Goal: Task Accomplishment & Management: Complete application form

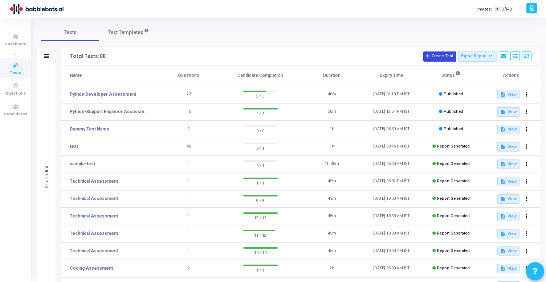
click at [439, 56] on button "Create Test" at bounding box center [439, 57] width 33 height 10
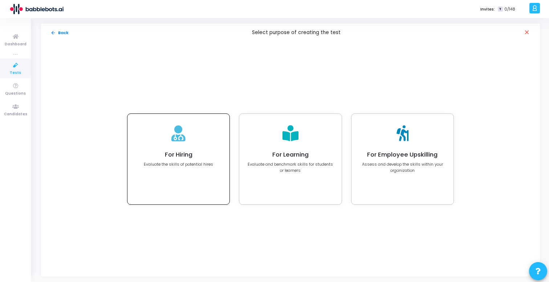
click at [204, 158] on h4 "For Hiring" at bounding box center [178, 154] width 69 height 7
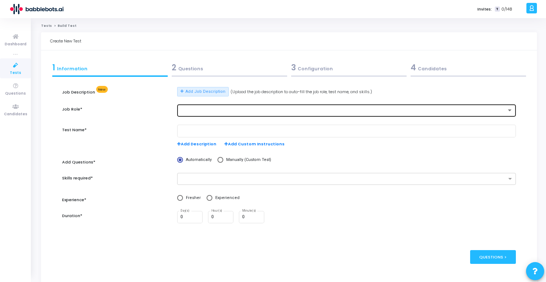
click at [205, 111] on div at bounding box center [343, 110] width 326 height 5
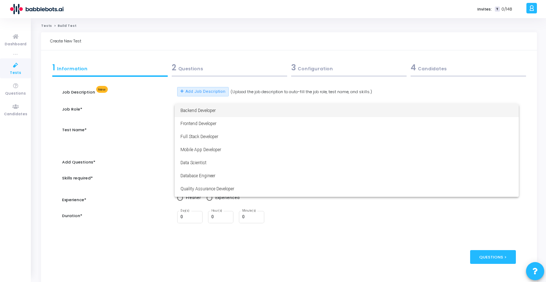
click at [149, 113] on div at bounding box center [273, 141] width 546 height 282
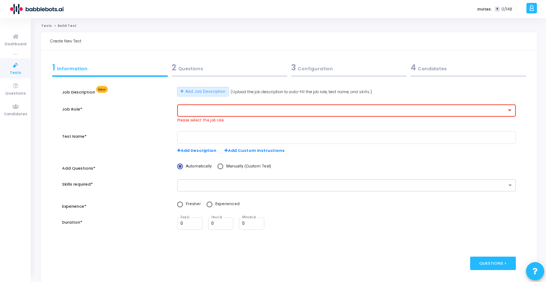
click at [193, 109] on div at bounding box center [343, 110] width 326 height 5
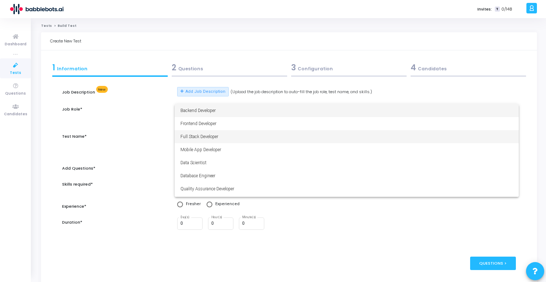
click at [203, 133] on span "Full Stack Developer" at bounding box center [346, 136] width 333 height 13
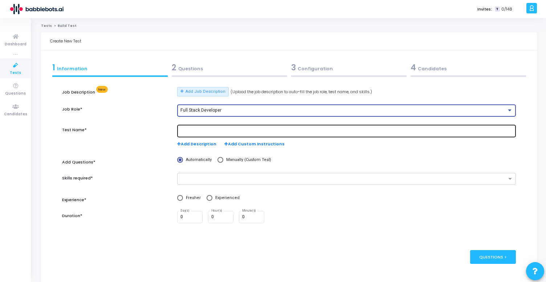
click at [221, 132] on input "text" at bounding box center [346, 131] width 333 height 5
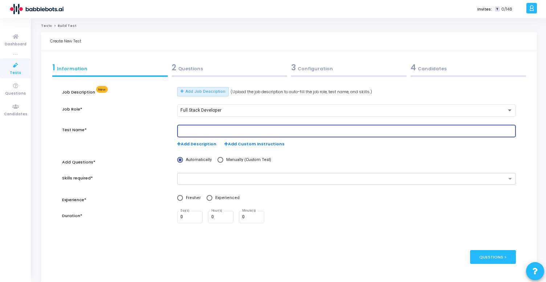
click at [221, 132] on input "text" at bounding box center [346, 131] width 333 height 5
type input "Python Developer assessment"
click at [214, 179] on input "text" at bounding box center [343, 179] width 325 height 6
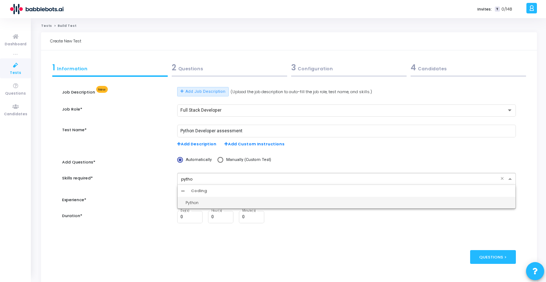
type input "python"
click at [216, 204] on div "Python" at bounding box center [348, 203] width 326 height 6
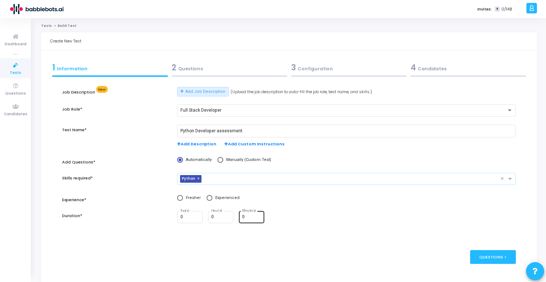
click at [248, 216] on input "0" at bounding box center [252, 217] width 20 height 5
type input "60"
click at [209, 199] on span at bounding box center [210, 198] width 6 height 6
click at [209, 199] on input "Experienced" at bounding box center [210, 198] width 6 height 6
radio input "true"
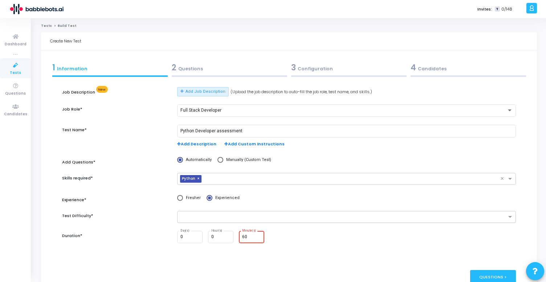
click at [220, 219] on input "text" at bounding box center [343, 218] width 325 height 6
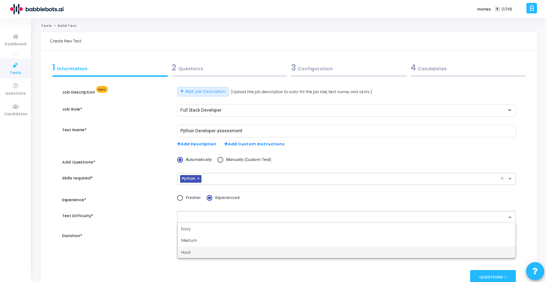
click at [199, 254] on div "Hard" at bounding box center [347, 253] width 338 height 12
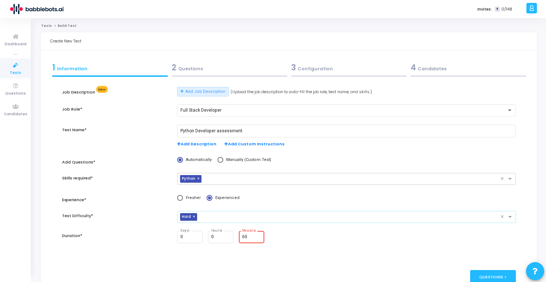
scroll to position [35, 0]
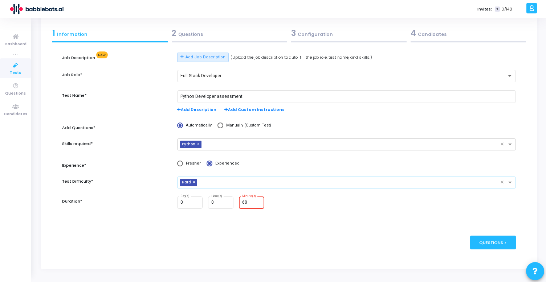
click at [248, 203] on input "60" at bounding box center [252, 202] width 20 height 5
click at [495, 240] on div "Questions >" at bounding box center [493, 242] width 46 height 13
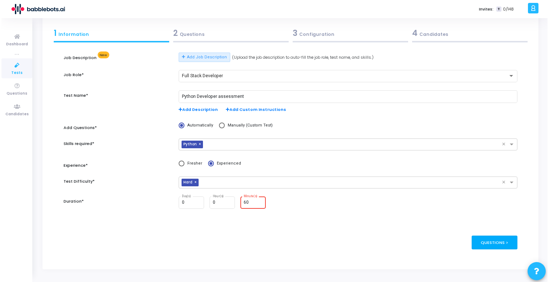
scroll to position [0, 0]
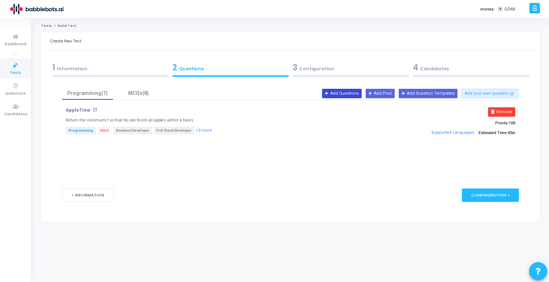
click at [354, 93] on button "Add Questions" at bounding box center [342, 93] width 40 height 9
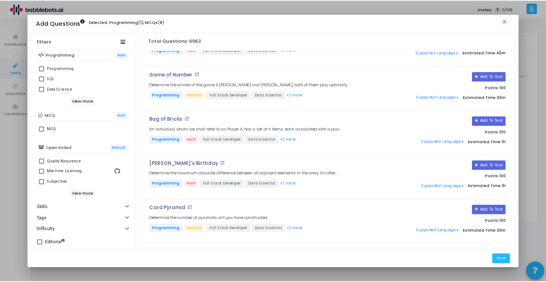
scroll to position [158, 0]
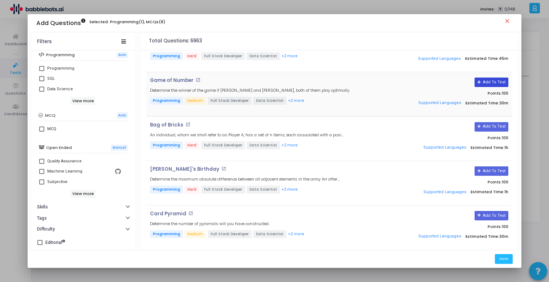
click at [497, 81] on button "Add To Test" at bounding box center [491, 82] width 34 height 9
click at [503, 256] on button "Done" at bounding box center [504, 259] width 18 height 10
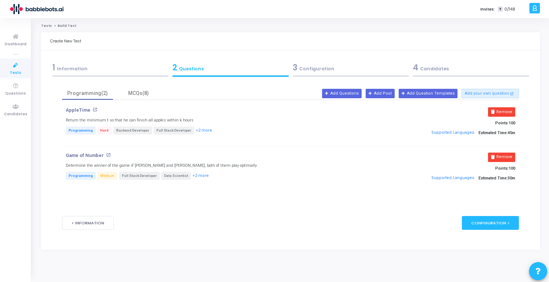
click at [92, 72] on div "1 Information" at bounding box center [110, 68] width 116 height 12
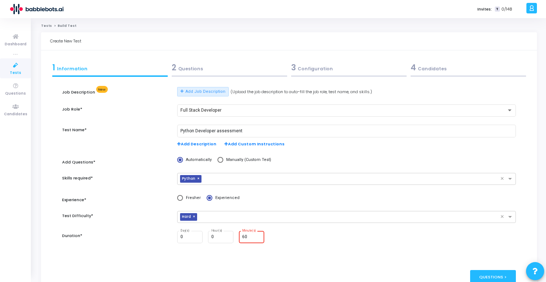
click at [250, 236] on input "60" at bounding box center [252, 237] width 20 height 5
type input "6"
type input "75"
click at [306, 236] on div "0 Day(s) 0 Hour(s) 75 Minute(s)" at bounding box center [346, 237] width 339 height 13
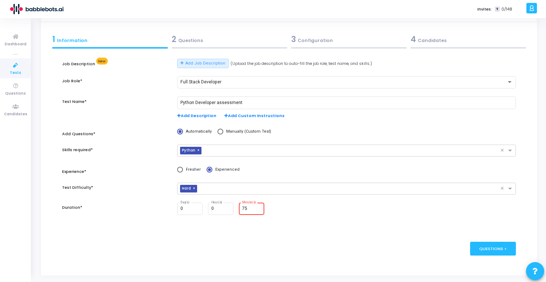
scroll to position [27, 0]
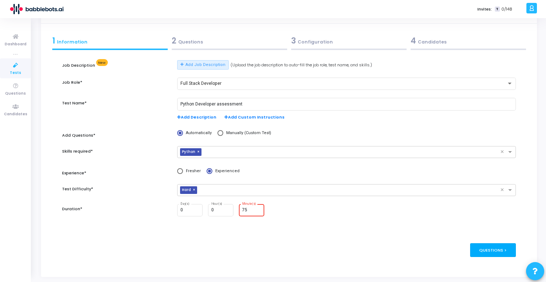
click at [478, 252] on div "Questions >" at bounding box center [493, 250] width 46 height 13
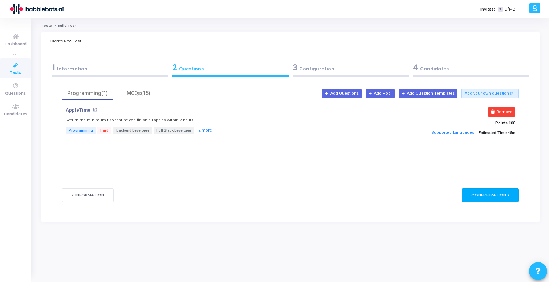
click at [487, 196] on div "Configuration >" at bounding box center [490, 195] width 57 height 13
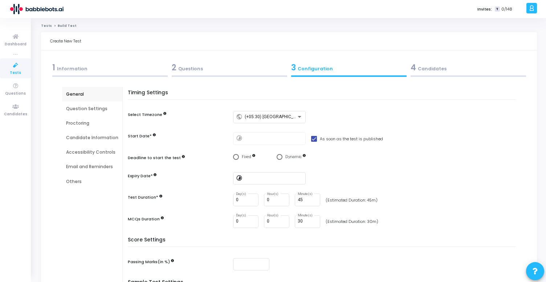
click at [189, 65] on div "2 Questions" at bounding box center [229, 68] width 115 height 12
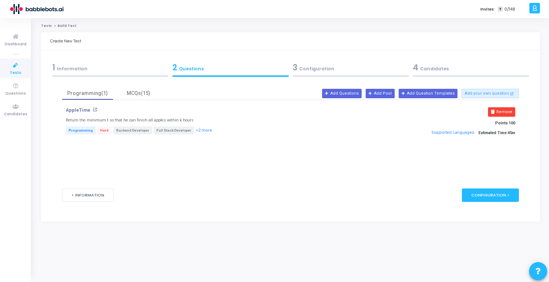
click at [110, 71] on div "1 Information" at bounding box center [110, 68] width 116 height 12
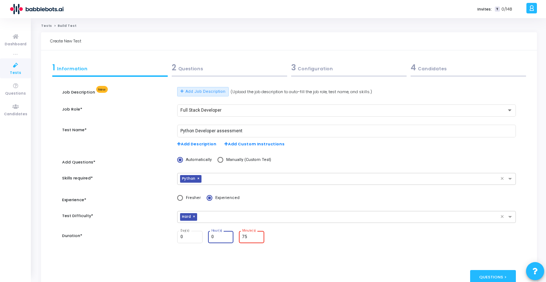
click at [217, 237] on input "0" at bounding box center [221, 237] width 20 height 5
type input "1"
click at [248, 238] on input "75" at bounding box center [252, 237] width 20 height 5
type input "7"
type input "15"
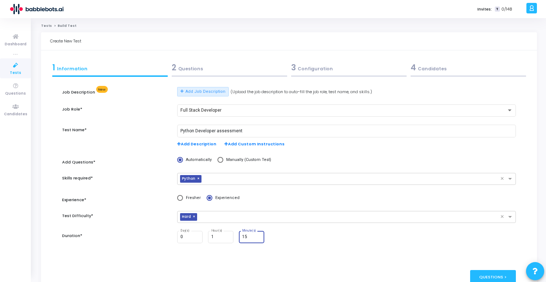
click at [304, 238] on div "0 Day(s) 1 Hour(s) 15 Minute(s)" at bounding box center [346, 237] width 339 height 13
click at [194, 217] on span "×" at bounding box center [195, 217] width 4 height 8
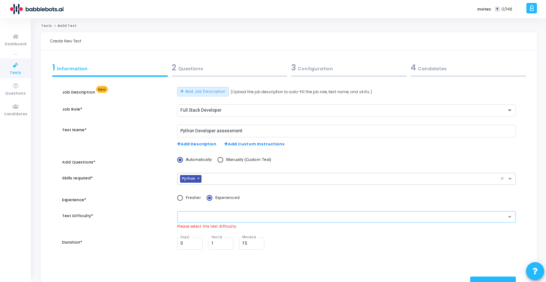
click at [204, 217] on input "text" at bounding box center [344, 218] width 325 height 6
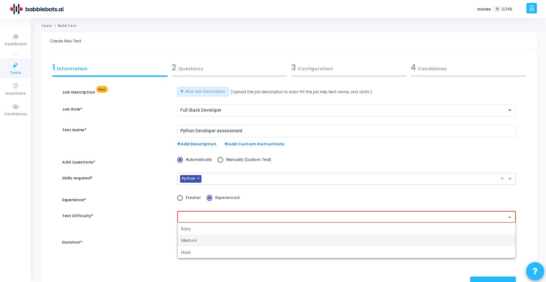
click at [205, 238] on div "Medium" at bounding box center [347, 241] width 338 height 12
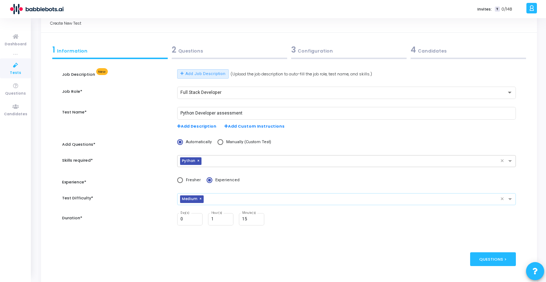
scroll to position [35, 0]
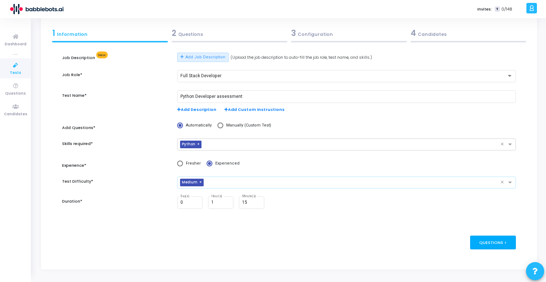
click at [485, 241] on div "Questions >" at bounding box center [493, 242] width 46 height 13
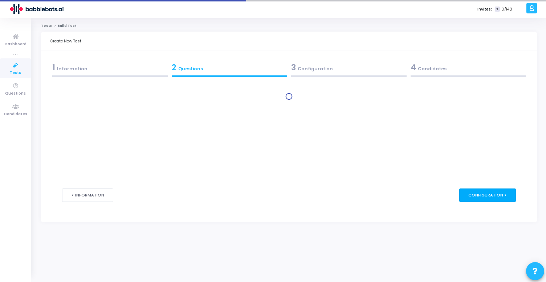
scroll to position [0, 0]
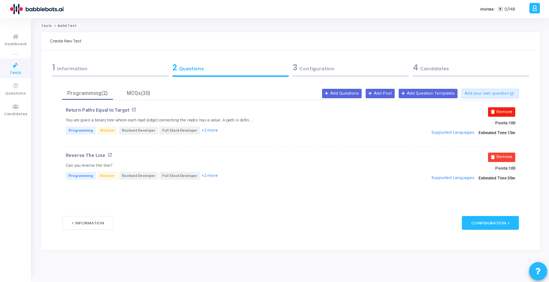
click at [497, 111] on button "Remove" at bounding box center [501, 111] width 27 height 9
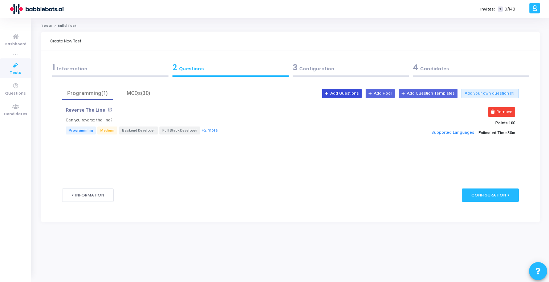
click at [352, 97] on button "Add Questions" at bounding box center [342, 93] width 40 height 9
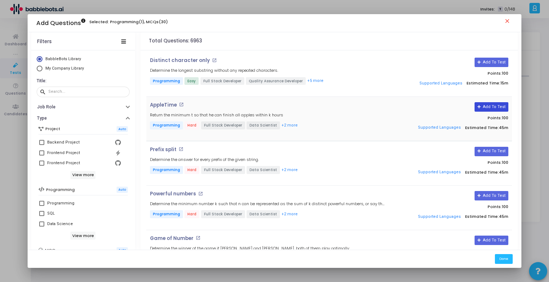
click at [494, 105] on button "Add To Test" at bounding box center [491, 106] width 34 height 9
click at [502, 259] on button "Done" at bounding box center [504, 259] width 18 height 10
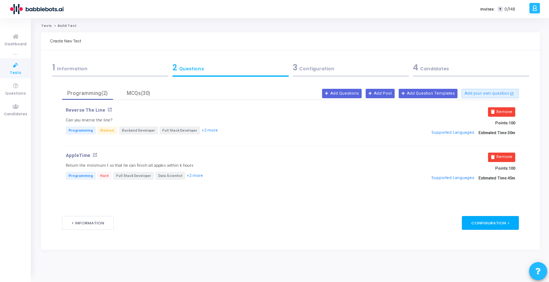
click at [502, 225] on div "Configuration >" at bounding box center [490, 222] width 57 height 13
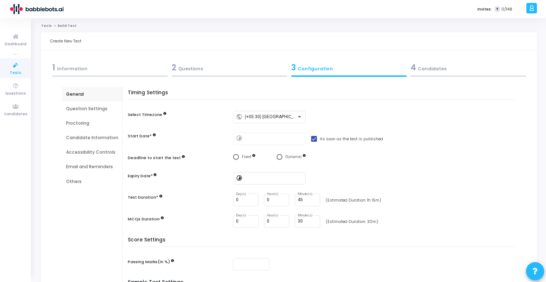
click at [97, 107] on div "Question Settings" at bounding box center [92, 109] width 52 height 7
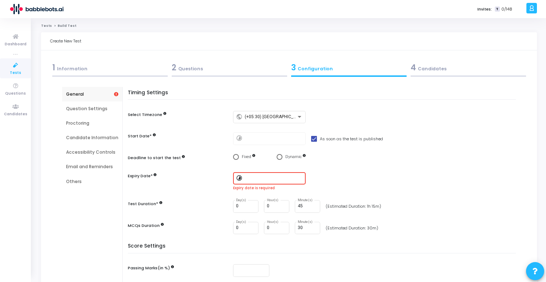
click at [245, 178] on input at bounding box center [274, 178] width 58 height 5
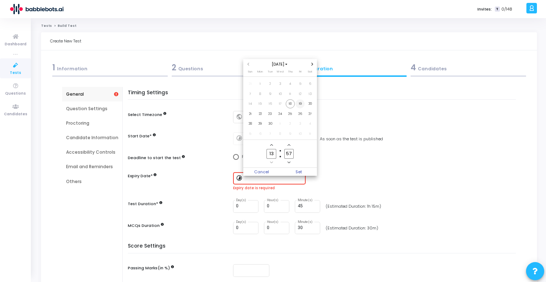
click at [298, 104] on span "19" at bounding box center [299, 103] width 9 height 9
click at [272, 163] on icon "Minus a hour" at bounding box center [271, 162] width 3 height 3
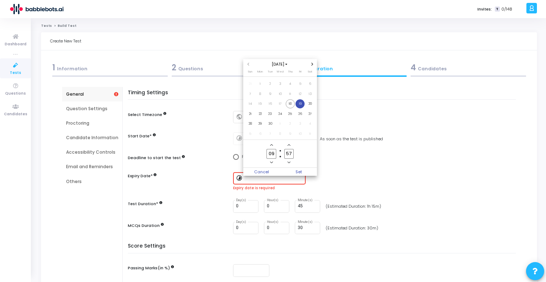
click at [272, 163] on icon "Minus a hour" at bounding box center [271, 162] width 3 height 3
click at [271, 145] on icon "Add a hour" at bounding box center [271, 145] width 3 height 3
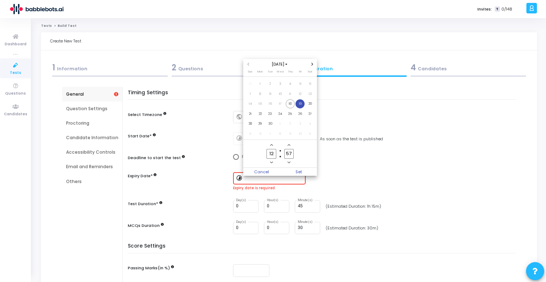
click at [271, 145] on icon "Add a hour" at bounding box center [271, 145] width 3 height 3
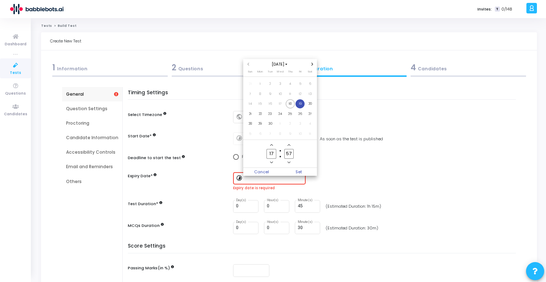
click at [271, 145] on icon "Add a hour" at bounding box center [271, 145] width 3 height 3
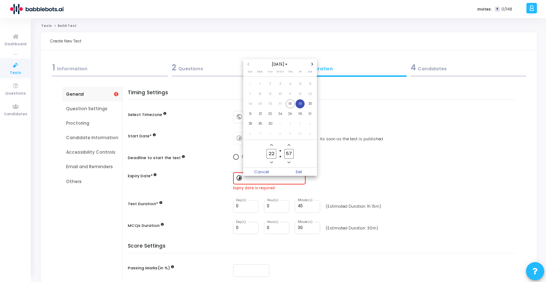
click at [271, 145] on icon "Add a hour" at bounding box center [271, 145] width 3 height 3
type input "23"
click at [297, 172] on span "Set" at bounding box center [298, 172] width 37 height 8
type input "[DATE] 11:57 PM"
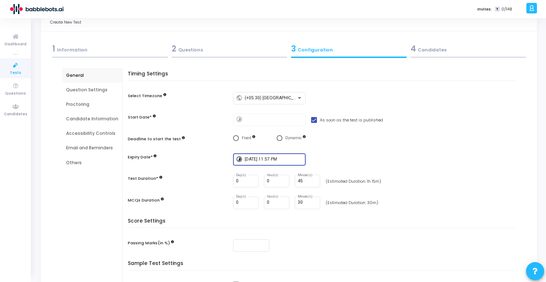
scroll to position [31, 0]
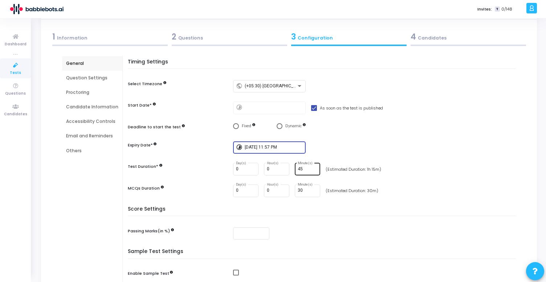
click at [303, 168] on input "45" at bounding box center [308, 169] width 20 height 5
type input "4"
type input "75"
click at [332, 179] on div "Timing Settings Select Timezone public (+05:30) [GEOGRAPHIC_DATA]/[GEOGRAPHIC_D…" at bounding box center [323, 132] width 384 height 147
click at [305, 190] on input "30" at bounding box center [308, 190] width 20 height 5
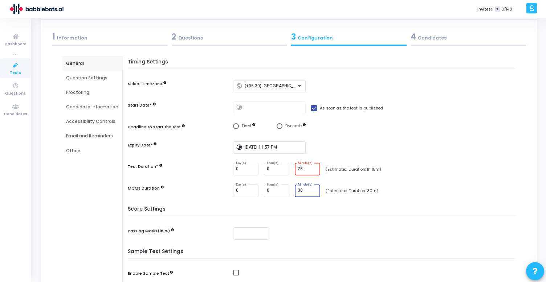
click at [305, 190] on input "30" at bounding box center [308, 190] width 20 height 5
type input "0"
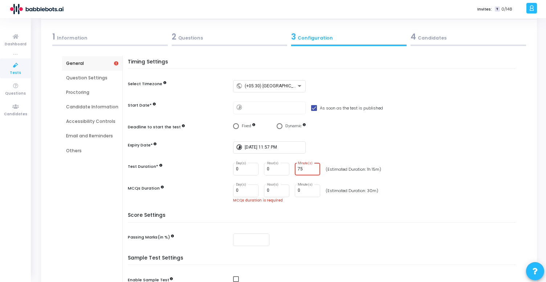
click at [344, 213] on h5 "Score Settings" at bounding box center [324, 218] width 392 height 10
click at [276, 169] on input "0" at bounding box center [277, 169] width 20 height 5
type input "1"
click at [305, 171] on input "75" at bounding box center [308, 169] width 20 height 5
type input "15"
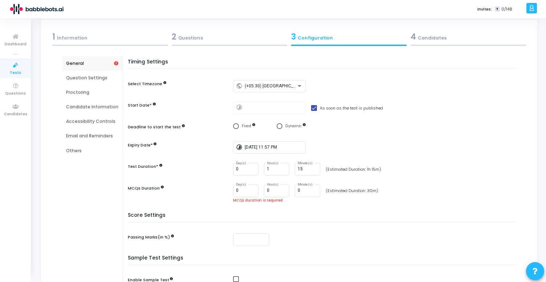
click at [375, 182] on div "Timing Settings Select Timezone public (+05:30) [GEOGRAPHIC_DATA]/[GEOGRAPHIC_D…" at bounding box center [323, 136] width 384 height 154
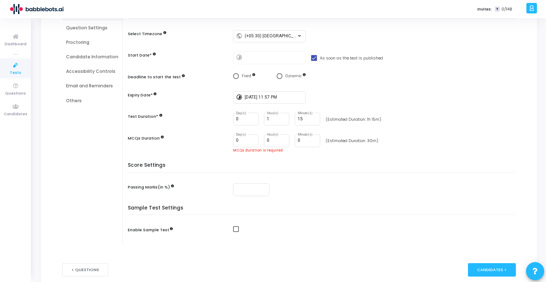
scroll to position [0, 0]
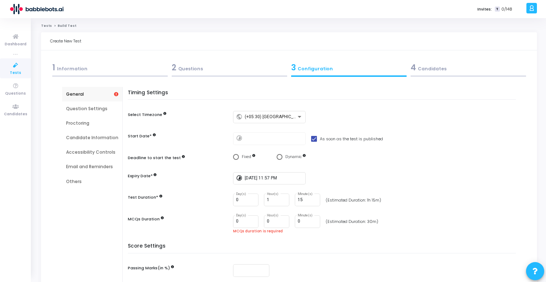
click at [178, 72] on div "2 Questions" at bounding box center [229, 68] width 115 height 12
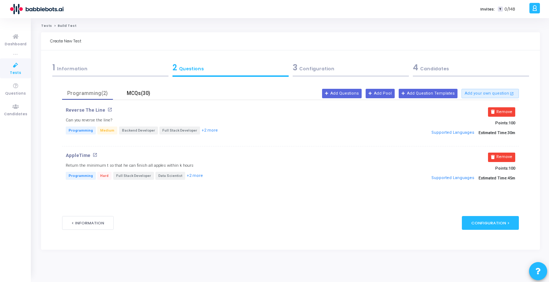
click at [137, 93] on div "MCQs(30)" at bounding box center [138, 94] width 42 height 8
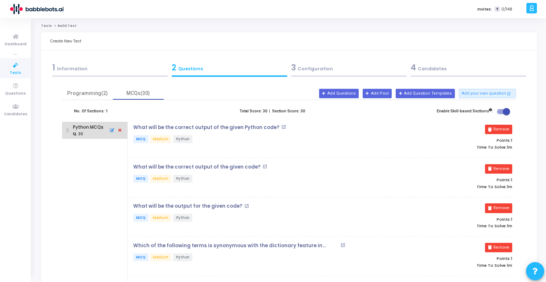
click at [119, 130] on icon at bounding box center [120, 131] width 7 height 8
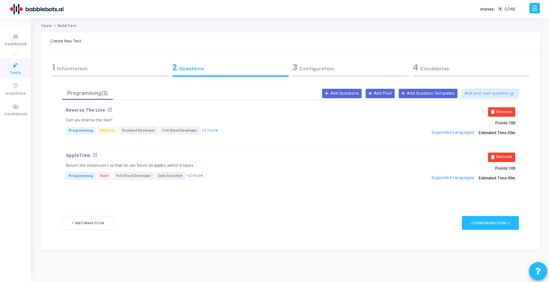
click at [310, 70] on div "3 Configuration" at bounding box center [351, 68] width 116 height 12
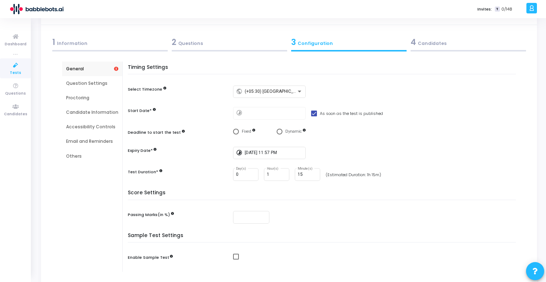
scroll to position [80, 0]
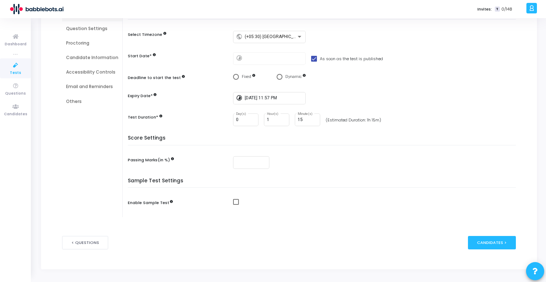
click at [234, 201] on span at bounding box center [236, 202] width 6 height 6
click at [236, 205] on input "checkbox" at bounding box center [236, 205] width 0 height 0
checkbox input "true"
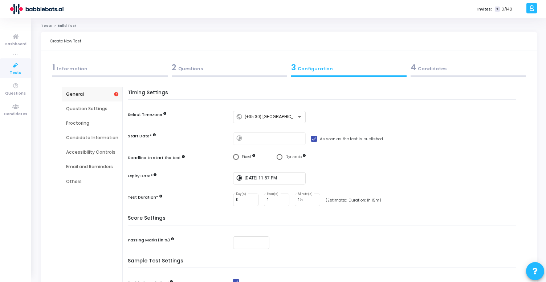
click at [85, 111] on div "Question Settings" at bounding box center [92, 109] width 52 height 7
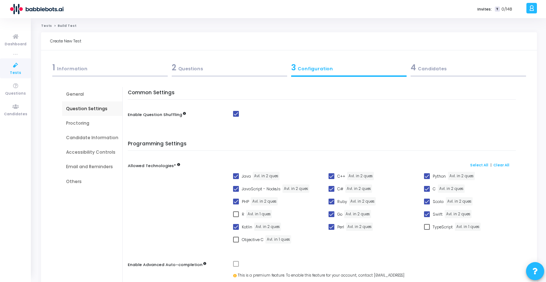
scroll to position [10, 0]
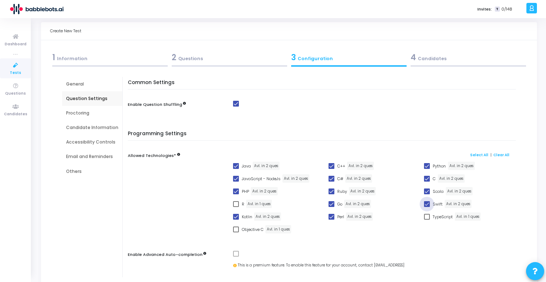
click at [424, 205] on span at bounding box center [427, 204] width 6 height 6
click at [427, 207] on input "Swift" at bounding box center [427, 207] width 0 height 0
checkbox input "false"
click at [425, 192] on span at bounding box center [427, 192] width 6 height 6
click at [427, 195] on input "Scala" at bounding box center [427, 195] width 0 height 0
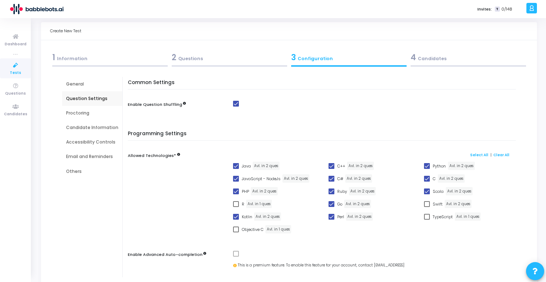
checkbox input "false"
click at [426, 179] on span at bounding box center [427, 179] width 6 height 6
click at [427, 182] on input "C" at bounding box center [427, 182] width 0 height 0
checkbox input "false"
click at [329, 204] on span at bounding box center [332, 204] width 6 height 6
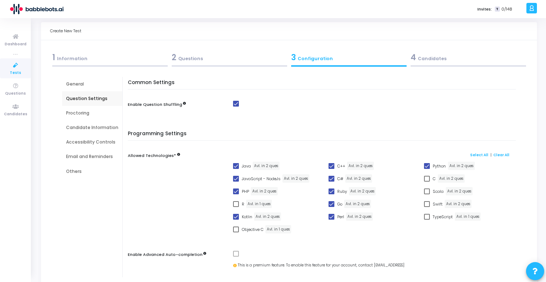
click at [331, 207] on input "Go" at bounding box center [331, 207] width 0 height 0
checkbox input "false"
click at [330, 216] on span at bounding box center [332, 217] width 6 height 6
click at [331, 220] on input "Perl" at bounding box center [331, 220] width 0 height 0
checkbox input "false"
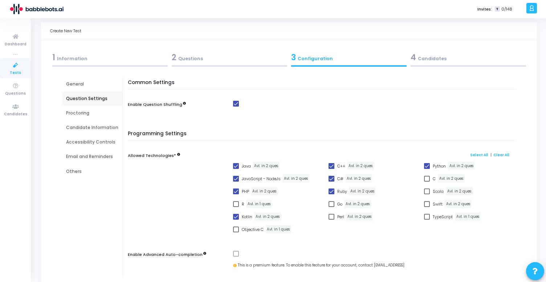
click at [233, 217] on span at bounding box center [236, 217] width 6 height 6
click at [236, 220] on input "Kotlin" at bounding box center [236, 220] width 0 height 0
checkbox input "false"
click at [234, 193] on span at bounding box center [236, 192] width 6 height 6
click at [236, 195] on input "PHP" at bounding box center [236, 195] width 0 height 0
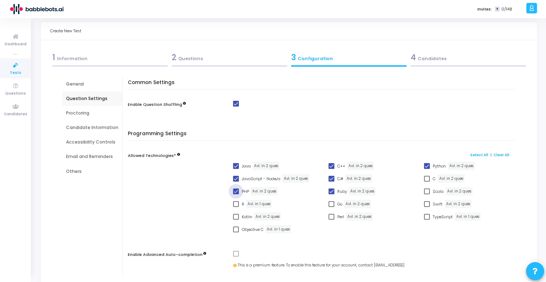
checkbox input "false"
click at [233, 177] on span at bounding box center [236, 179] width 6 height 6
click at [236, 182] on input "JavaScript - NodeJs" at bounding box center [236, 182] width 0 height 0
checkbox input "false"
click at [233, 163] on span at bounding box center [236, 166] width 6 height 6
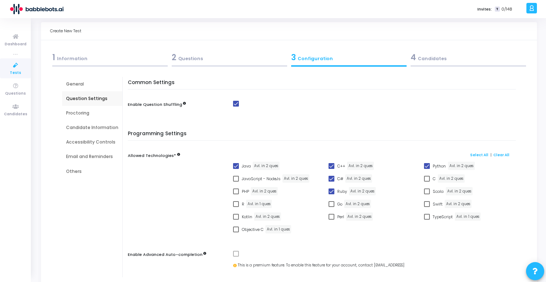
click at [236, 169] on input "Java" at bounding box center [236, 169] width 0 height 0
checkbox input "false"
click at [233, 177] on span at bounding box center [236, 179] width 6 height 6
click at [236, 182] on input "JavaScript - NodeJs" at bounding box center [236, 182] width 0 height 0
checkbox input "true"
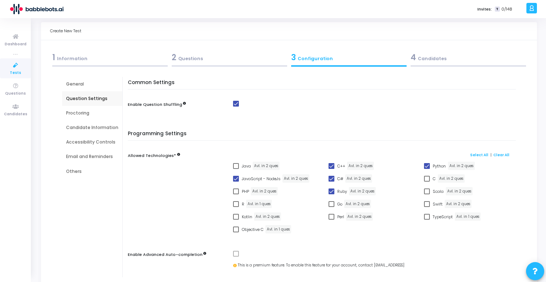
click at [331, 165] on span at bounding box center [332, 166] width 6 height 6
click at [331, 169] on input "C++" at bounding box center [331, 169] width 0 height 0
checkbox input "false"
click at [331, 179] on span at bounding box center [332, 179] width 6 height 6
click at [331, 182] on input "C#" at bounding box center [331, 182] width 0 height 0
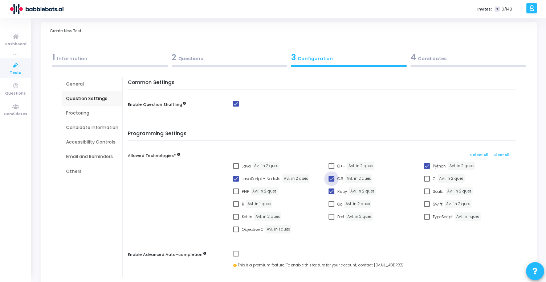
checkbox input "false"
click at [330, 191] on span at bounding box center [332, 192] width 6 height 6
click at [331, 195] on input "Ruby" at bounding box center [331, 195] width 0 height 0
checkbox input "false"
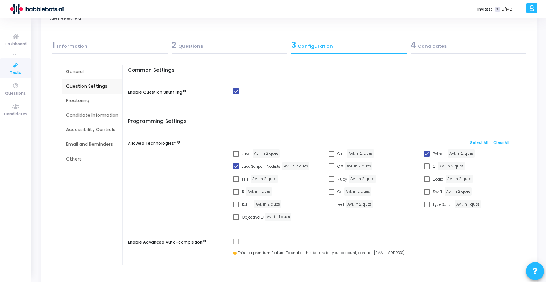
scroll to position [0, 0]
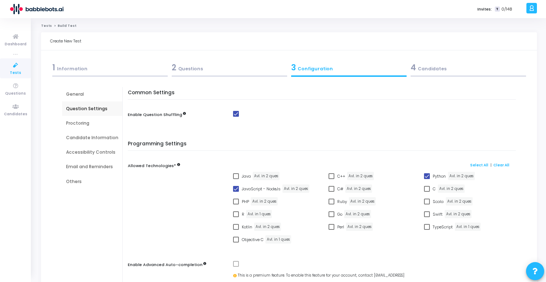
click at [91, 125] on div "Proctoring" at bounding box center [92, 123] width 52 height 7
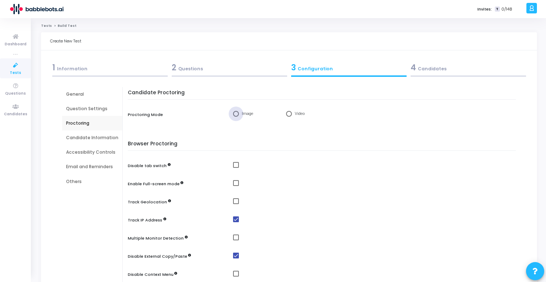
click at [233, 114] on span "Select confirmation" at bounding box center [236, 114] width 6 height 6
click at [233, 114] on input "Image" at bounding box center [236, 114] width 6 height 6
radio input "true"
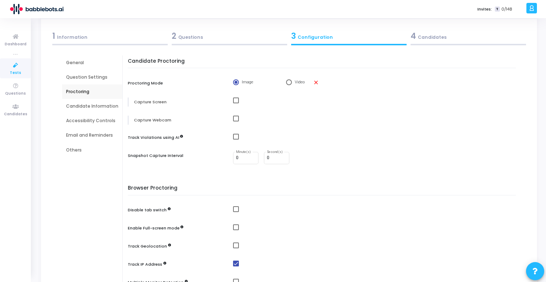
scroll to position [41, 0]
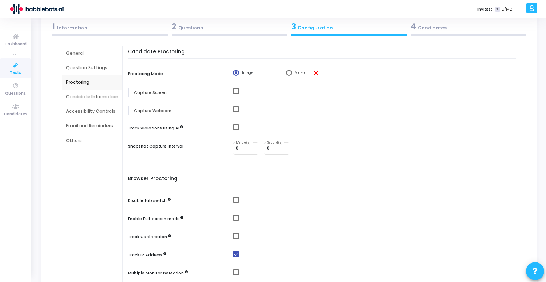
click at [235, 91] on span at bounding box center [236, 91] width 6 height 6
click at [236, 94] on input "checkbox" at bounding box center [236, 94] width 0 height 0
checkbox input "true"
click at [235, 110] on span at bounding box center [236, 109] width 6 height 6
click at [236, 112] on input "checkbox" at bounding box center [236, 112] width 0 height 0
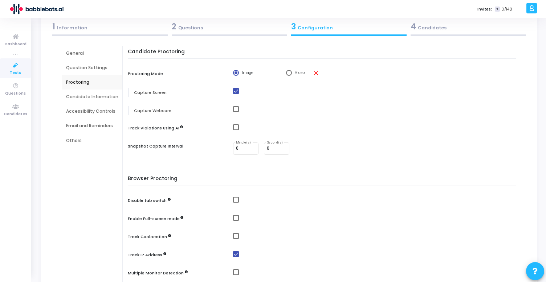
checkbox input "true"
click at [233, 126] on span at bounding box center [236, 128] width 6 height 6
click at [236, 130] on input "checkbox" at bounding box center [236, 130] width 0 height 0
checkbox input "true"
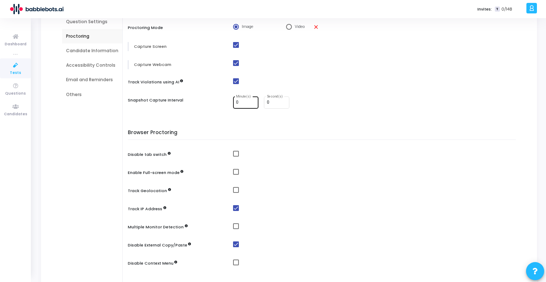
scroll to position [88, 0]
click at [234, 151] on span at bounding box center [236, 153] width 6 height 6
click at [236, 156] on input "checkbox" at bounding box center [236, 156] width 0 height 0
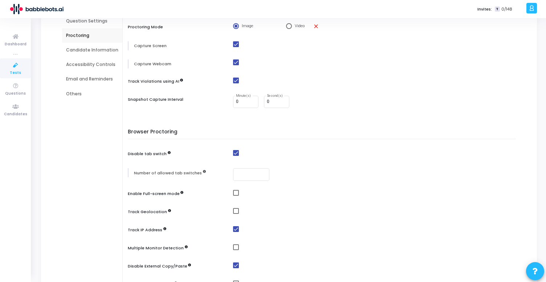
click at [234, 151] on span at bounding box center [236, 153] width 6 height 6
click at [236, 156] on input "checkbox" at bounding box center [236, 156] width 0 height 0
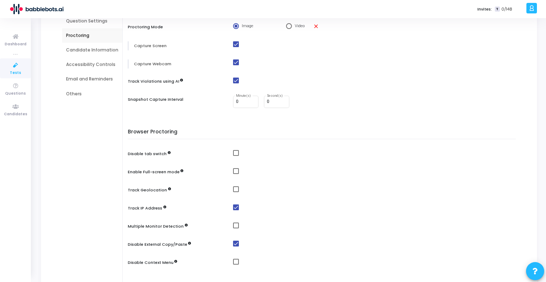
click at [234, 151] on span at bounding box center [236, 153] width 6 height 6
click at [236, 156] on input "checkbox" at bounding box center [236, 156] width 0 height 0
checkbox input "true"
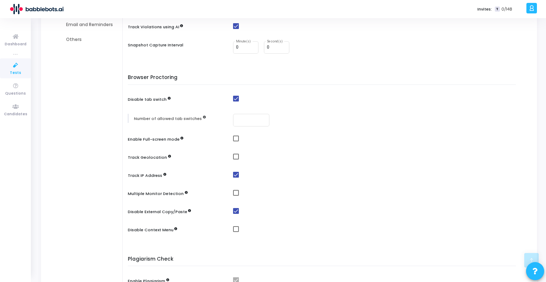
scroll to position [145, 0]
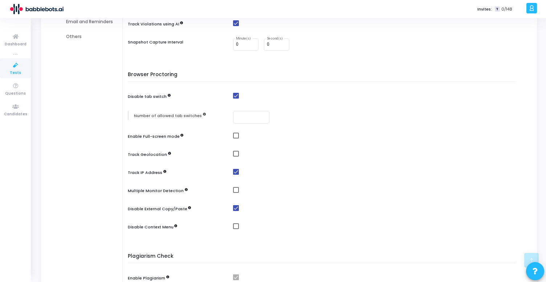
click at [234, 191] on span at bounding box center [236, 190] width 6 height 6
click at [236, 193] on input "checkbox" at bounding box center [236, 193] width 0 height 0
checkbox input "true"
click at [233, 227] on span at bounding box center [236, 227] width 6 height 6
click at [236, 229] on input "checkbox" at bounding box center [236, 229] width 0 height 0
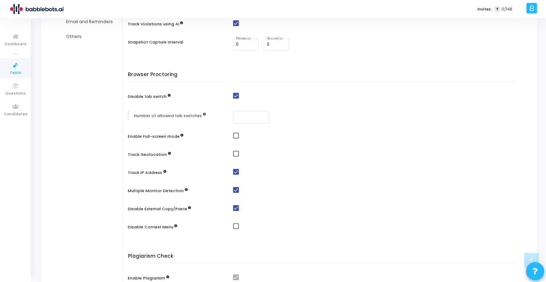
checkbox input "true"
click at [233, 153] on span at bounding box center [236, 154] width 6 height 6
click at [236, 157] on input "checkbox" at bounding box center [236, 157] width 0 height 0
checkbox input "true"
click at [234, 136] on span at bounding box center [236, 136] width 6 height 6
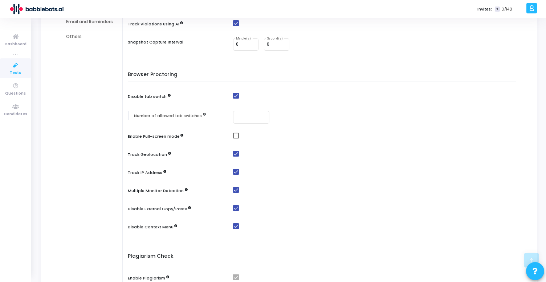
click at [236, 139] on input "checkbox" at bounding box center [236, 139] width 0 height 0
checkbox input "true"
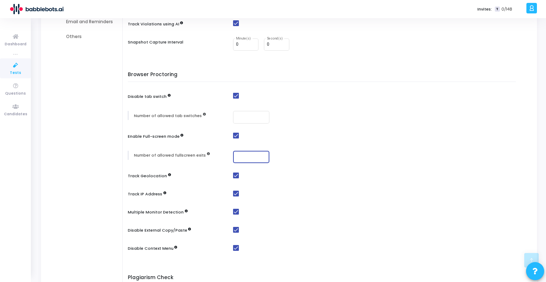
click at [248, 156] on input "number" at bounding box center [251, 157] width 30 height 5
type input "3"
click at [248, 118] on input "number" at bounding box center [251, 117] width 30 height 5
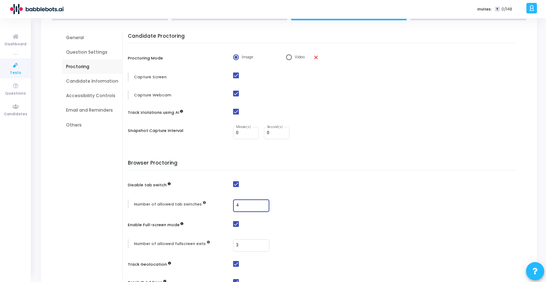
scroll to position [0, 0]
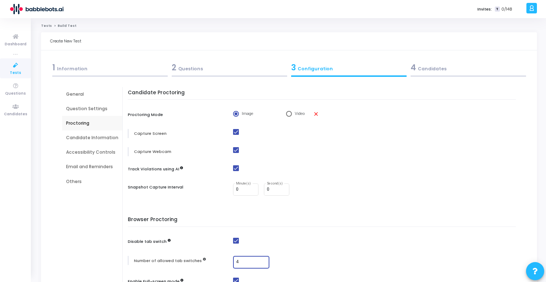
type input "4"
click at [97, 137] on div "Candidate Information" at bounding box center [92, 138] width 52 height 7
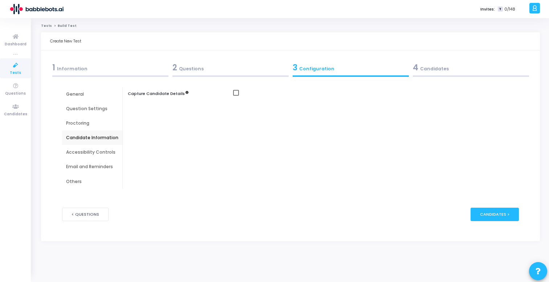
click at [90, 151] on div "Accessibility Controls" at bounding box center [92, 152] width 52 height 7
click at [89, 168] on div "Email and Reminders" at bounding box center [92, 167] width 52 height 7
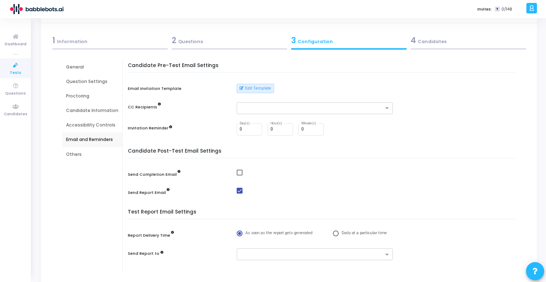
scroll to position [31, 0]
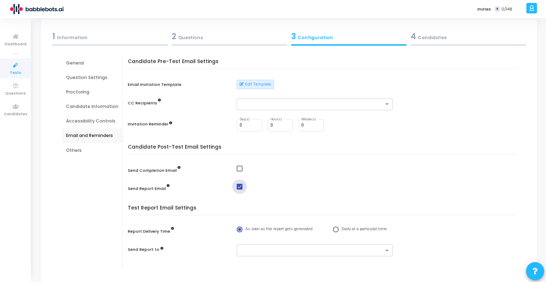
click at [238, 186] on span at bounding box center [240, 187] width 6 height 6
click at [239, 190] on input "checkbox" at bounding box center [239, 190] width 0 height 0
checkbox input "false"
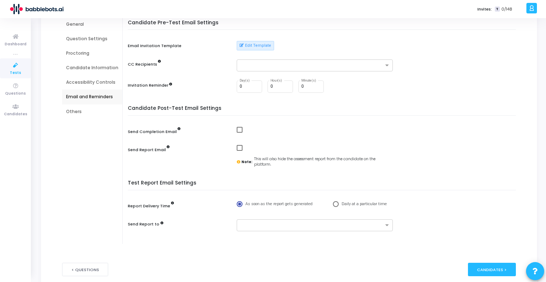
scroll to position [92, 0]
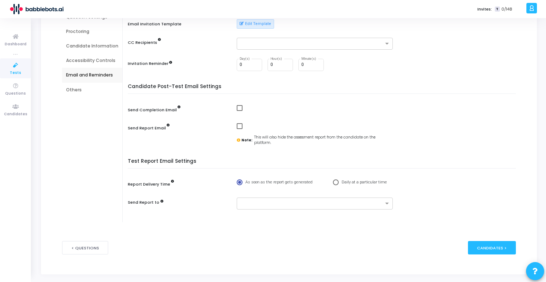
click at [237, 107] on span at bounding box center [240, 108] width 6 height 6
click at [239, 111] on input "checkbox" at bounding box center [239, 111] width 0 height 0
checkbox input "true"
click at [289, 135] on div "Note: This will also hide the assessment report from the candidate on the platf…" at bounding box center [314, 134] width 163 height 23
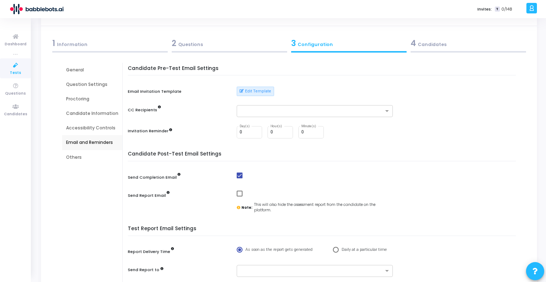
scroll to position [21, 0]
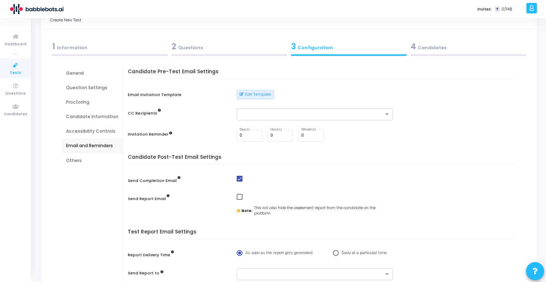
click at [89, 158] on div "Others" at bounding box center [92, 161] width 52 height 7
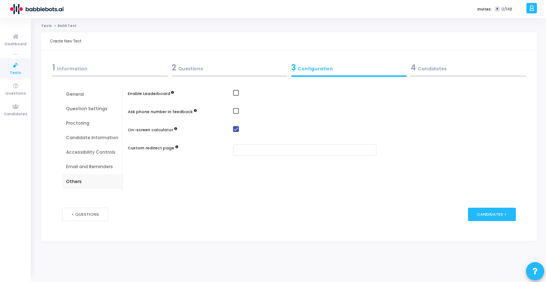
scroll to position [0, 0]
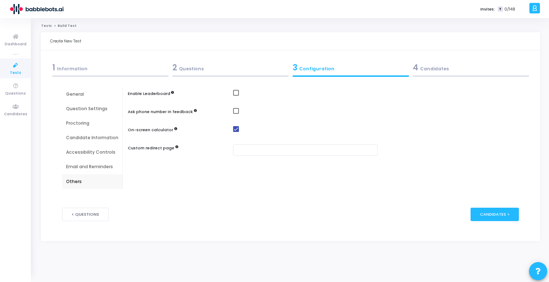
click at [95, 152] on div "Accessibility Controls" at bounding box center [92, 152] width 52 height 7
click at [93, 143] on div "Candidate Information" at bounding box center [92, 138] width 60 height 15
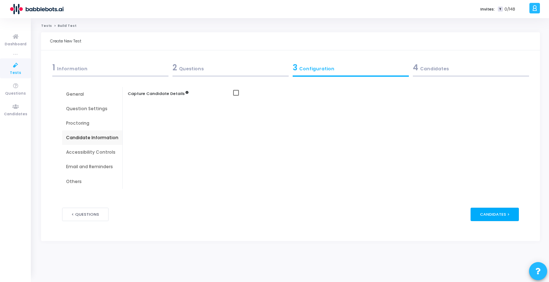
click at [484, 216] on div "Candidates >" at bounding box center [494, 214] width 48 height 13
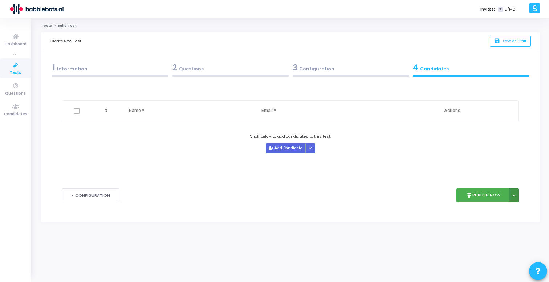
click at [515, 195] on icon at bounding box center [514, 196] width 3 height 4
click at [493, 196] on button "publish Publish Now" at bounding box center [482, 196] width 53 height 14
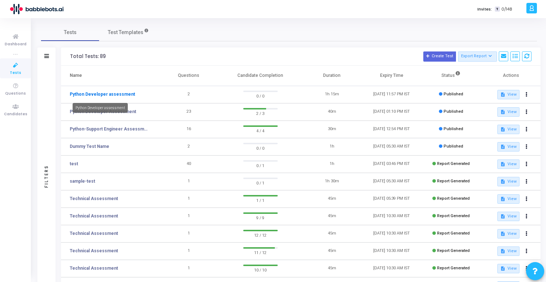
click at [119, 95] on link "Python Developer assessment" at bounding box center [102, 94] width 65 height 7
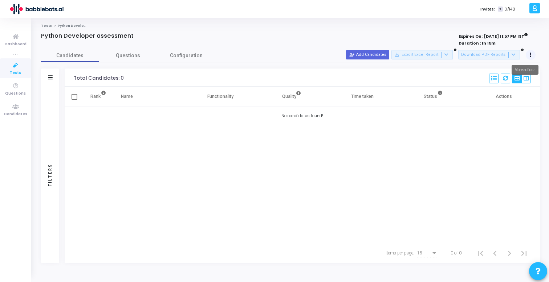
click at [530, 55] on icon at bounding box center [531, 55] width 2 height 4
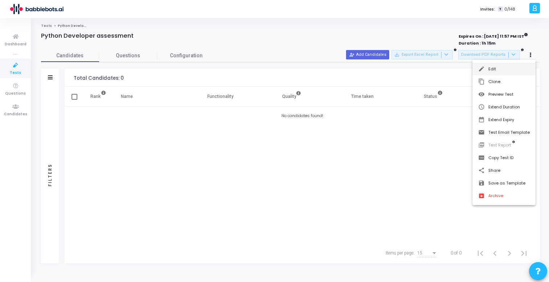
click at [506, 66] on button "edit Edit" at bounding box center [503, 69] width 63 height 13
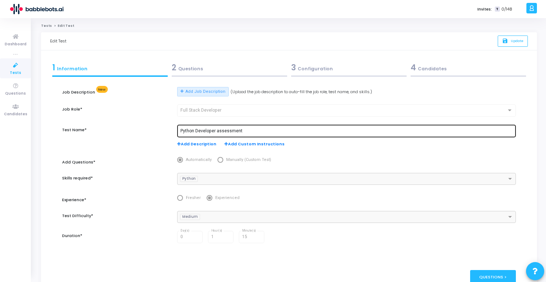
click at [250, 131] on input "Python Developer assessment" at bounding box center [346, 131] width 333 height 5
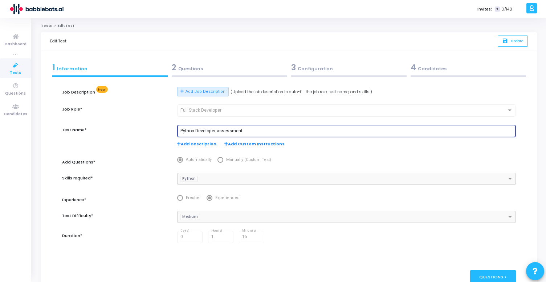
click at [215, 132] on input "Python Developer assessment" at bounding box center [346, 131] width 333 height 5
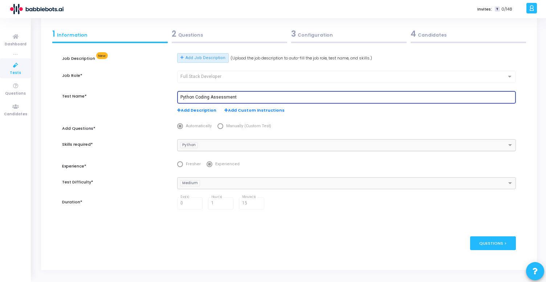
scroll to position [35, 0]
type input "Python Coding Assessment"
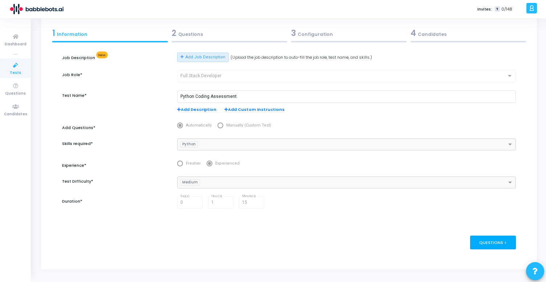
click at [490, 244] on div "Questions >" at bounding box center [493, 242] width 46 height 13
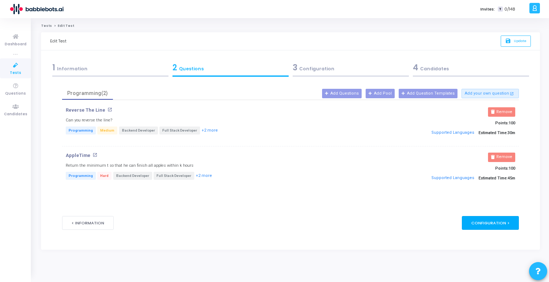
click at [474, 225] on div "Configuration >" at bounding box center [490, 222] width 57 height 13
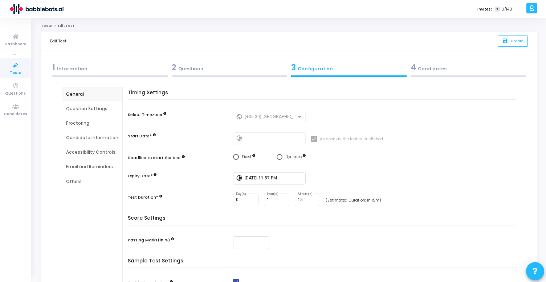
scroll to position [80, 0]
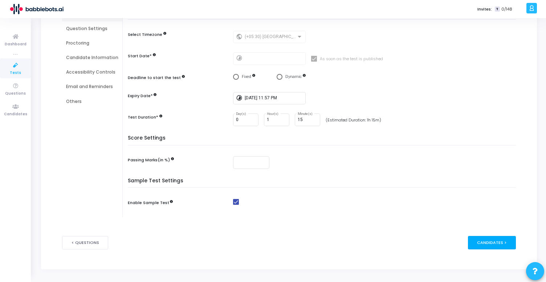
click at [482, 238] on div "Candidates >" at bounding box center [492, 242] width 48 height 13
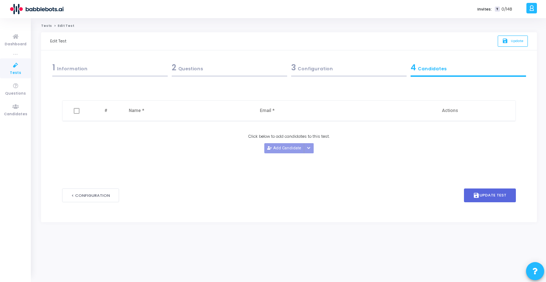
scroll to position [0, 0]
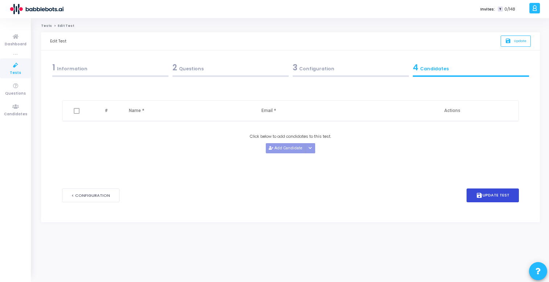
click at [486, 195] on button "save Update Test" at bounding box center [492, 196] width 52 height 14
